Goal: Book appointment/travel/reservation

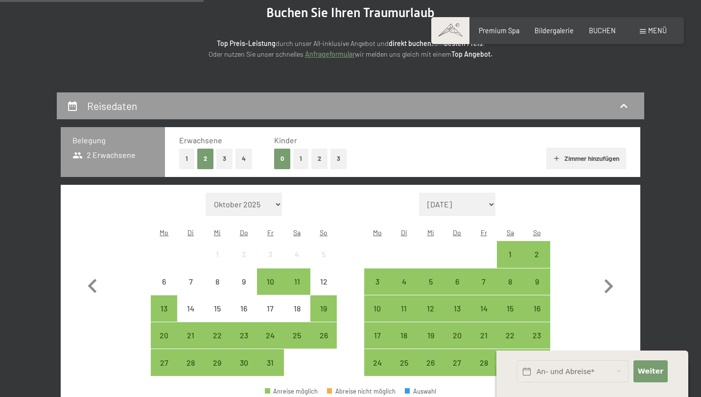
click at [237, 278] on div "9" at bounding box center [244, 290] width 24 height 24
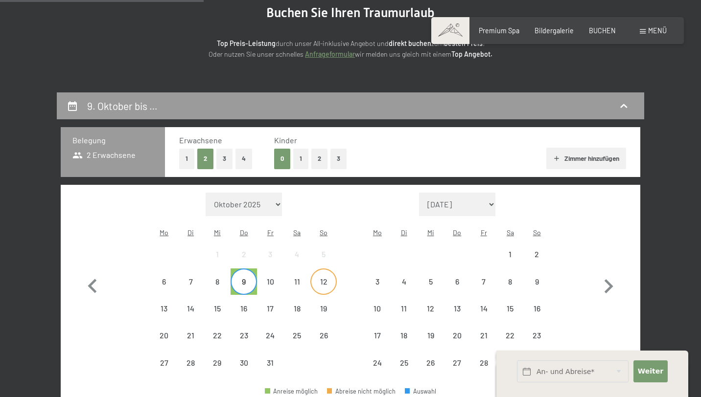
click at [324, 278] on div "12" at bounding box center [323, 290] width 24 height 24
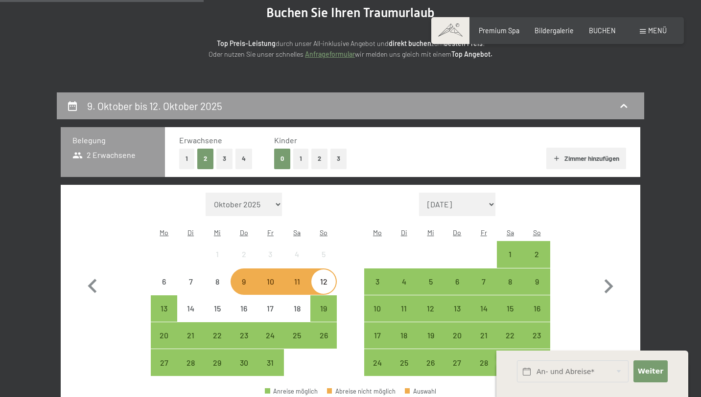
click at [302, 159] on button "1" at bounding box center [300, 159] width 15 height 20
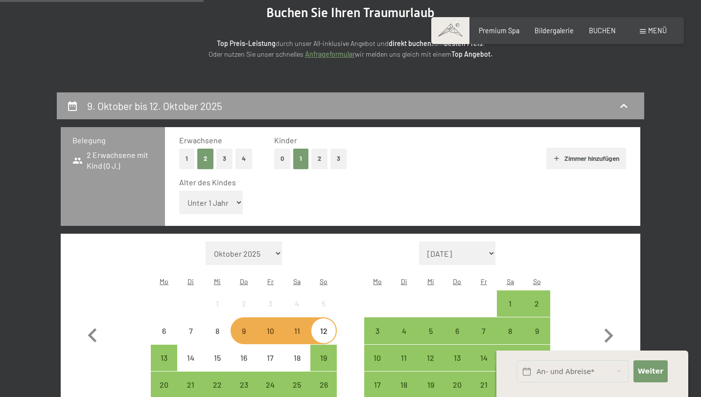
click at [229, 198] on select "Unter 1 Jahr 1 Jahr 2 Jahre 3 Jahre 4 Jahre 5 Jahre 6 Jahre 7 Jahre 8 Jahre 9 J…" at bounding box center [211, 202] width 64 height 23
select select "3"
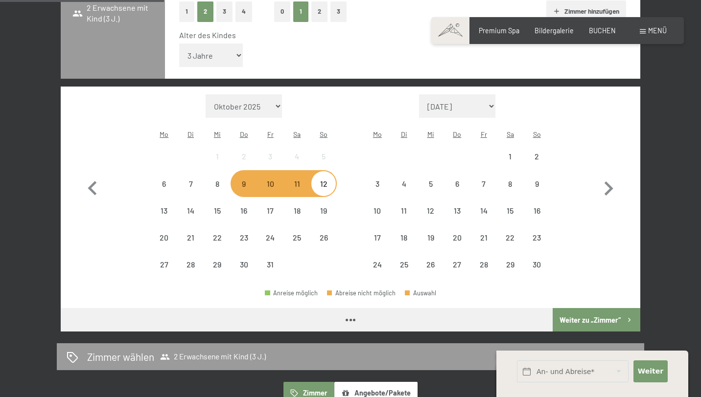
scroll to position [270, 0]
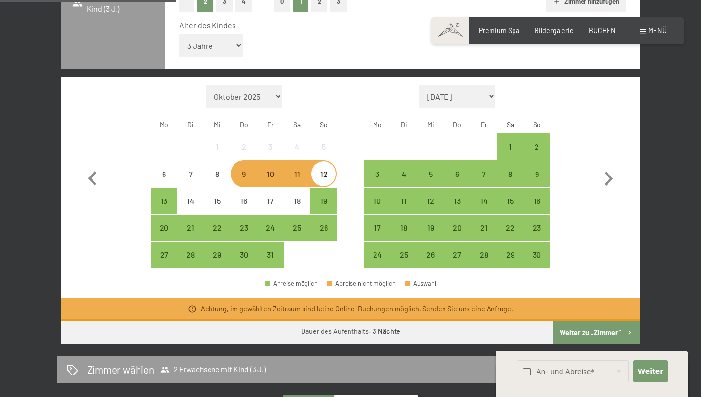
click at [595, 321] on button "Weiter zu „Zimmer“" at bounding box center [597, 332] width 88 height 23
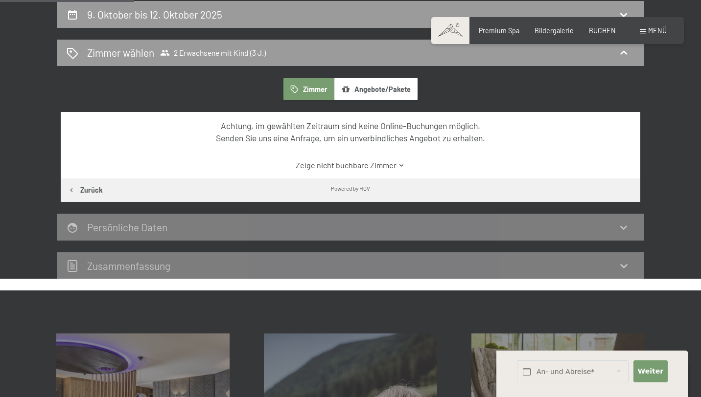
click at [266, 259] on div "Zusammen­fassung" at bounding box center [351, 266] width 568 height 14
click at [255, 222] on div "Persönliche Daten" at bounding box center [351, 227] width 568 height 14
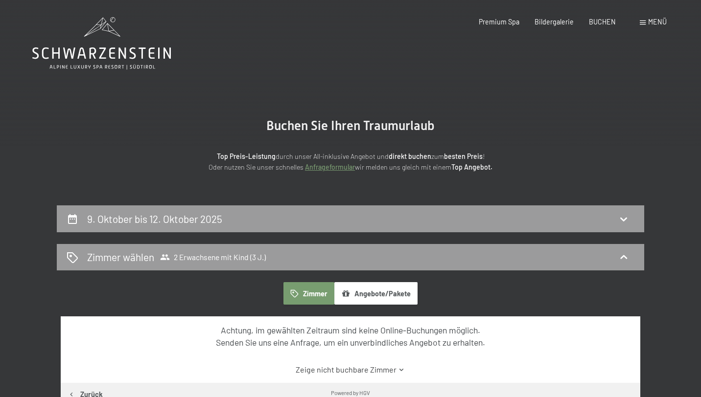
scroll to position [0, 0]
click at [239, 219] on div "9. Oktober bis 12. Oktober 2025" at bounding box center [351, 219] width 568 height 14
select select "3"
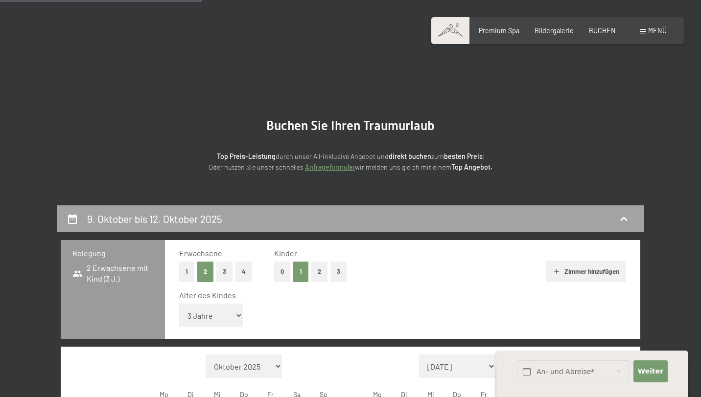
scroll to position [205, 0]
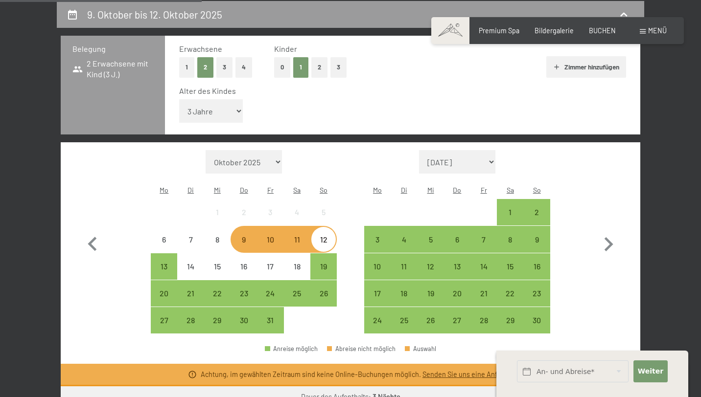
click at [277, 236] on div "10" at bounding box center [270, 248] width 24 height 24
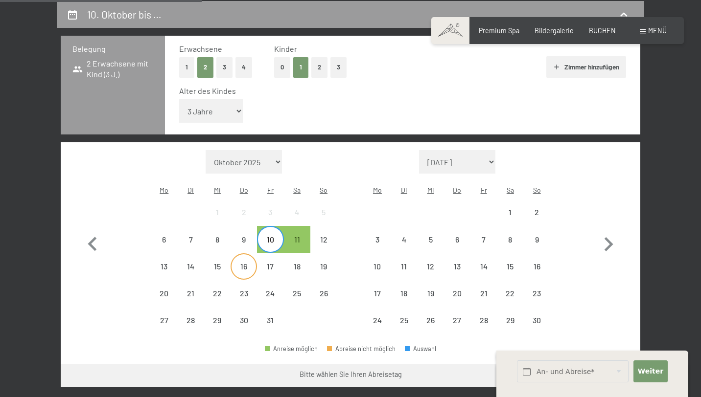
click at [239, 255] on div "16" at bounding box center [244, 267] width 24 height 24
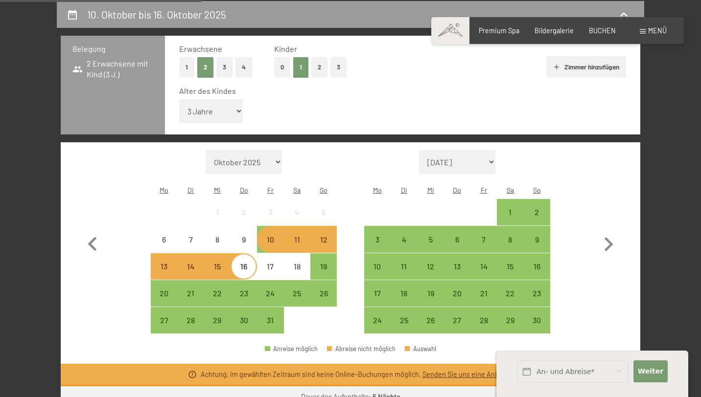
click at [239, 255] on div "16" at bounding box center [244, 267] width 24 height 24
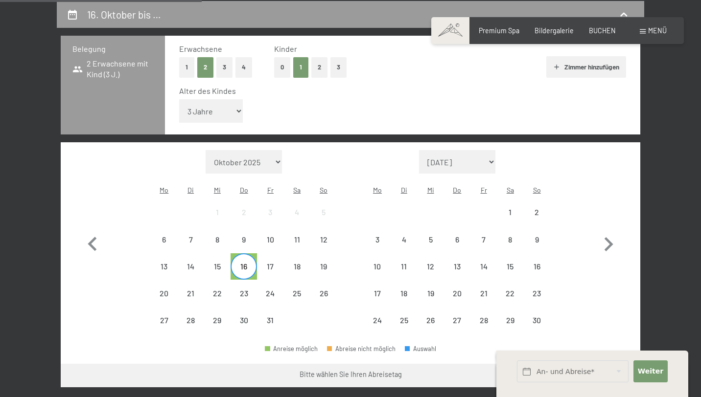
click at [241, 263] on div "16" at bounding box center [244, 275] width 24 height 24
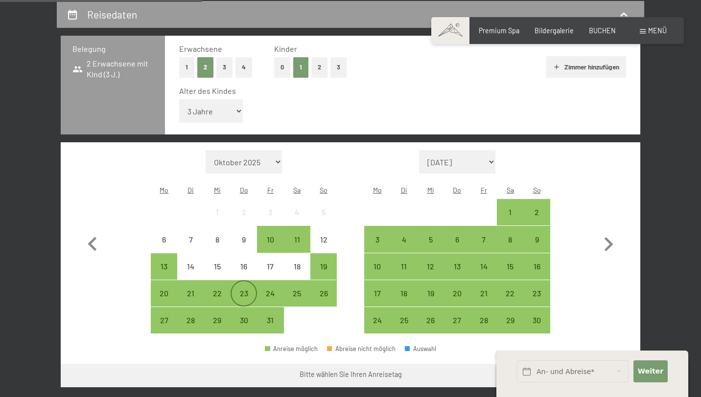
click at [245, 290] on div "23" at bounding box center [244, 302] width 24 height 24
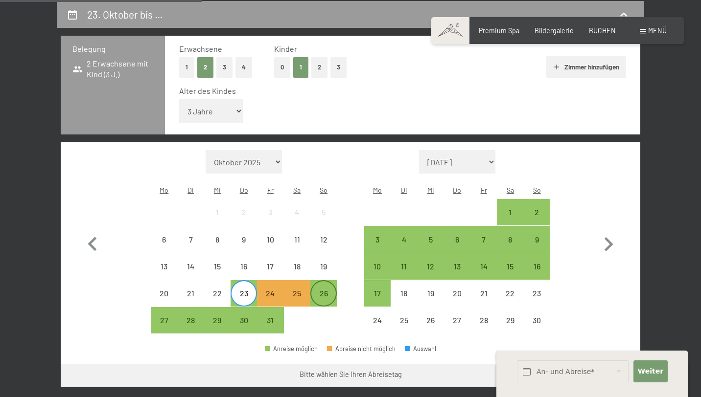
click at [331, 290] on div "26" at bounding box center [323, 302] width 24 height 24
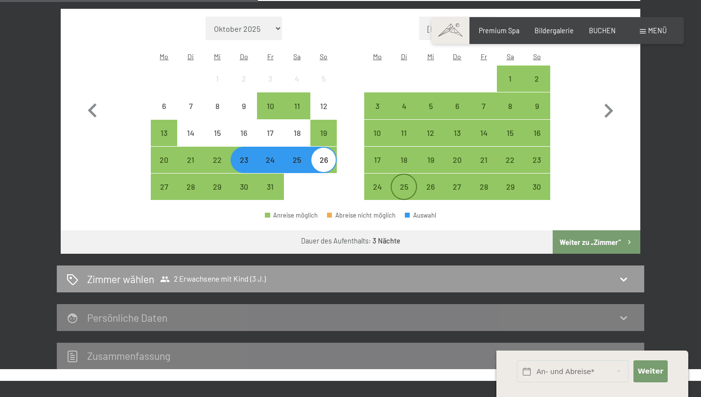
scroll to position [339, 0]
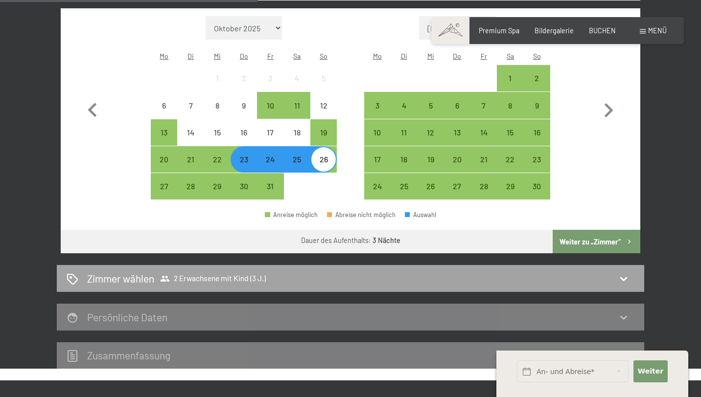
click at [367, 272] on div "Zimmer wählen 2 Erwachsene mit Kind (3 J.)" at bounding box center [351, 279] width 568 height 14
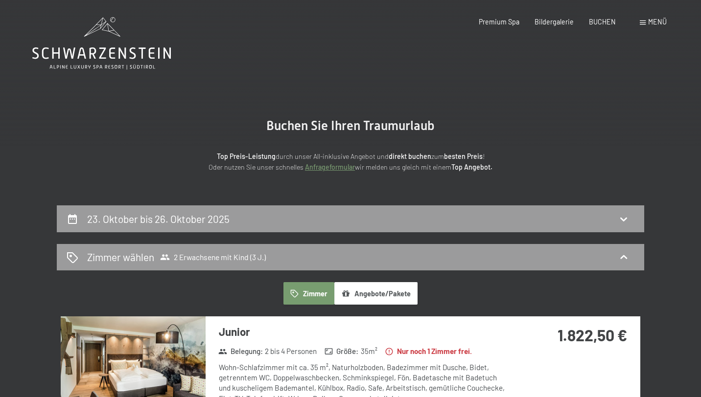
scroll to position [0, 0]
click at [564, 23] on span "Bildergalerie" at bounding box center [553, 20] width 39 height 8
click at [269, 217] on div "23. Oktober bis 26. Oktober 2025" at bounding box center [351, 219] width 568 height 14
select select "3"
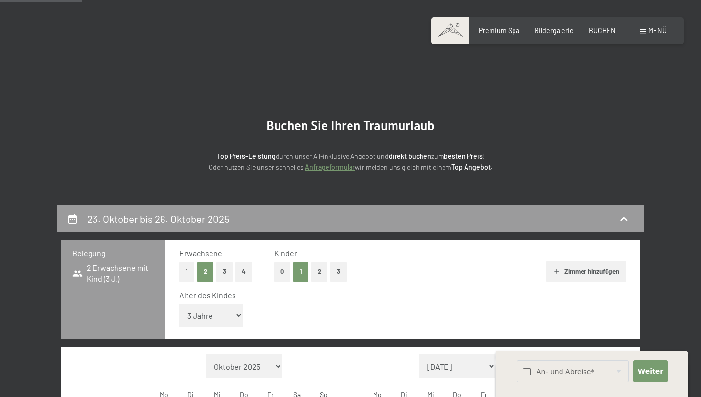
scroll to position [205, 0]
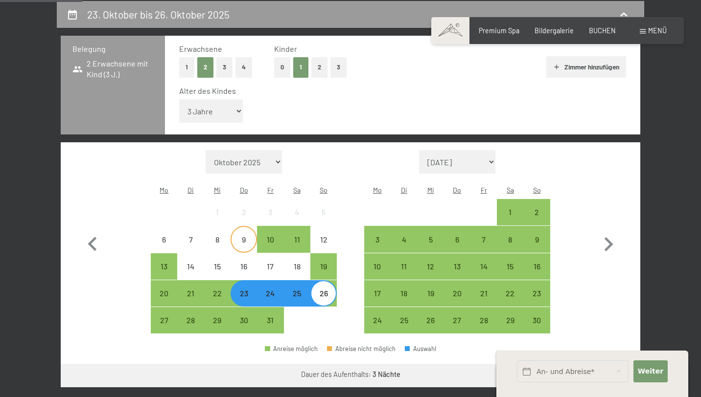
click at [242, 236] on div "9" at bounding box center [244, 248] width 24 height 24
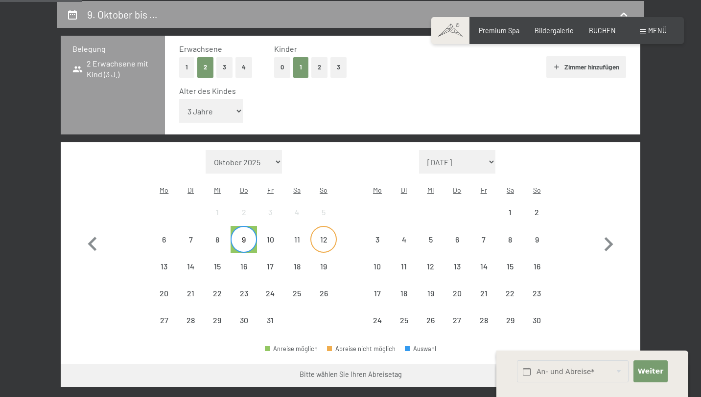
click at [327, 236] on div "12" at bounding box center [323, 248] width 24 height 24
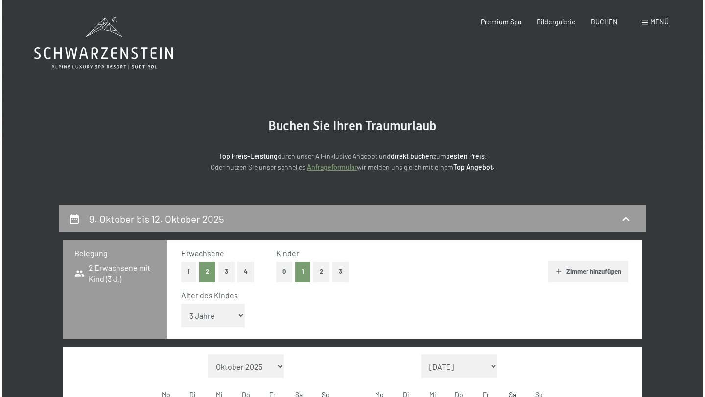
scroll to position [0, 0]
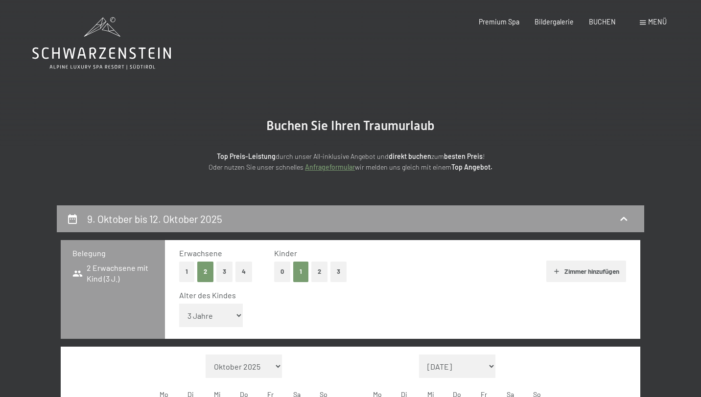
click at [662, 25] on span "Menü" at bounding box center [657, 22] width 19 height 8
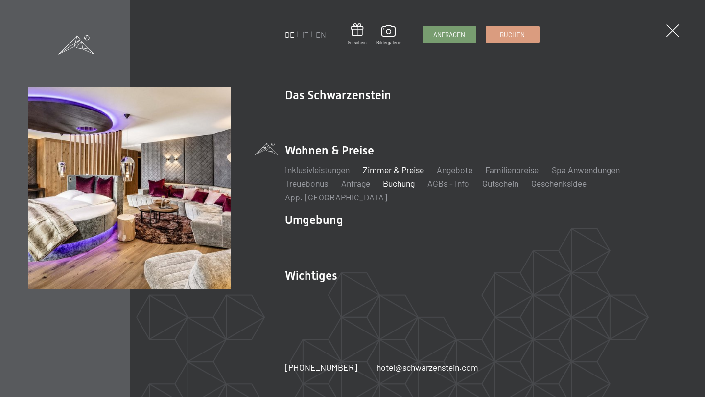
click at [388, 175] on link "Zimmer & Preise" at bounding box center [393, 169] width 61 height 11
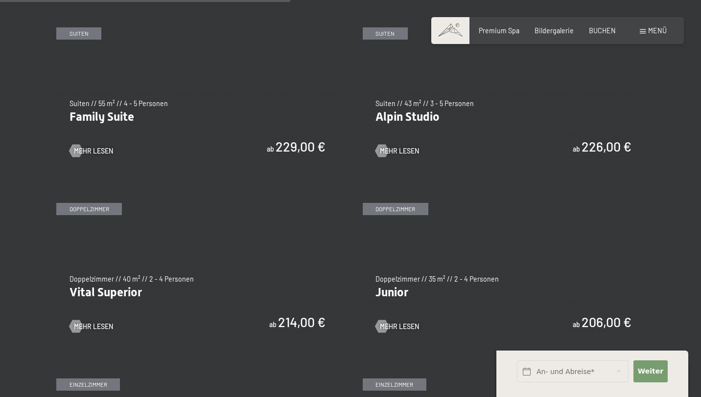
scroll to position [1116, 0]
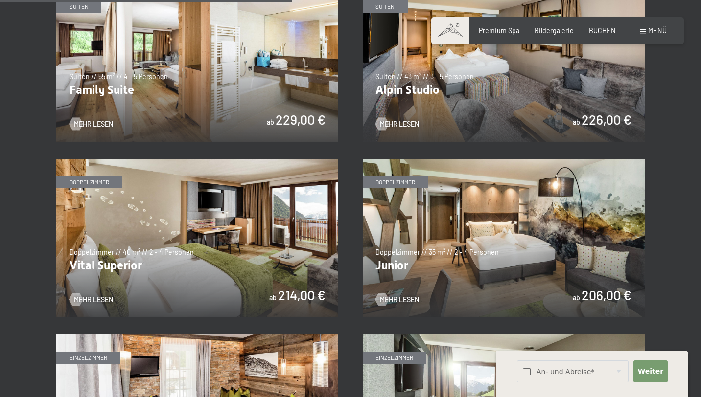
click at [540, 46] on img at bounding box center [504, 62] width 282 height 159
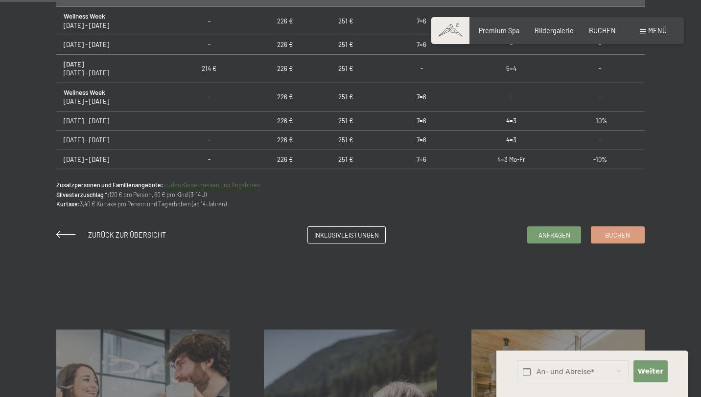
scroll to position [667, 0]
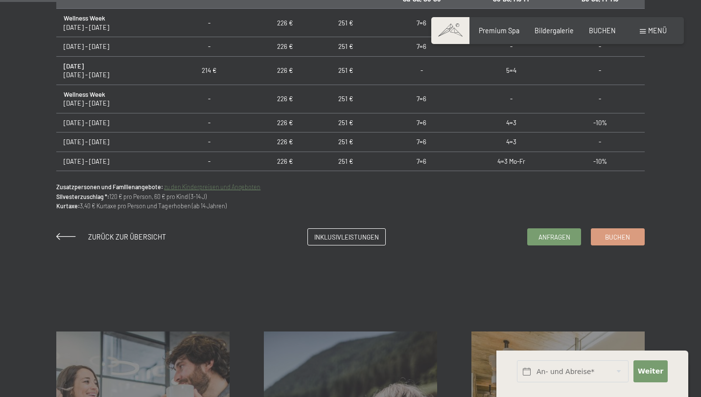
click at [322, 231] on span "Einwilligung Marketing*" at bounding box center [297, 228] width 81 height 10
click at [253, 231] on input "Einwilligung Marketing*" at bounding box center [248, 228] width 10 height 10
checkbox input "false"
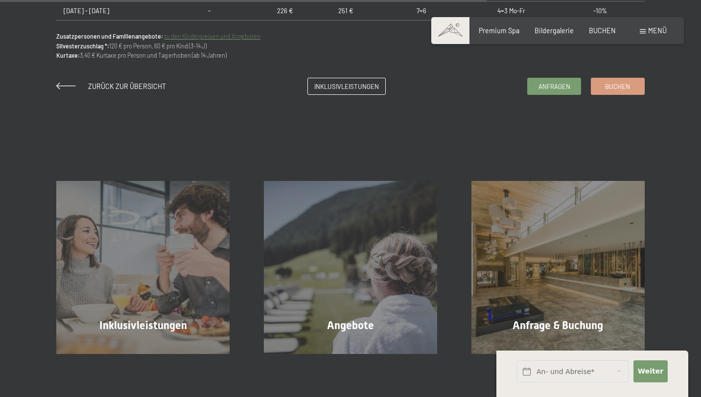
scroll to position [821, 0]
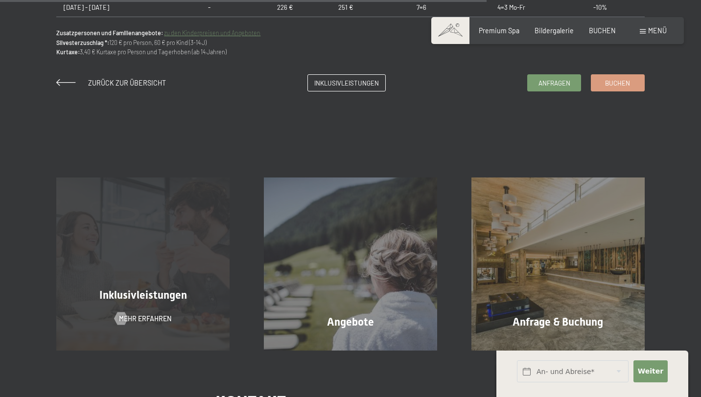
click at [192, 267] on div "Inklusivleistungen Mehr erfahren" at bounding box center [143, 264] width 208 height 173
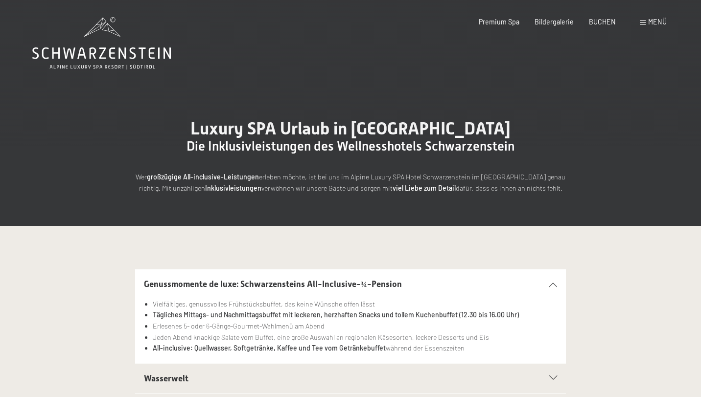
click at [642, 27] on div "Buchen Anfragen Premium Spa Bildergalerie BUCHEN Menü DE IT EN Gutschein Bilder…" at bounding box center [557, 22] width 218 height 10
click at [655, 23] on span "Menü" at bounding box center [657, 22] width 19 height 8
